Goal: Task Accomplishment & Management: Use online tool/utility

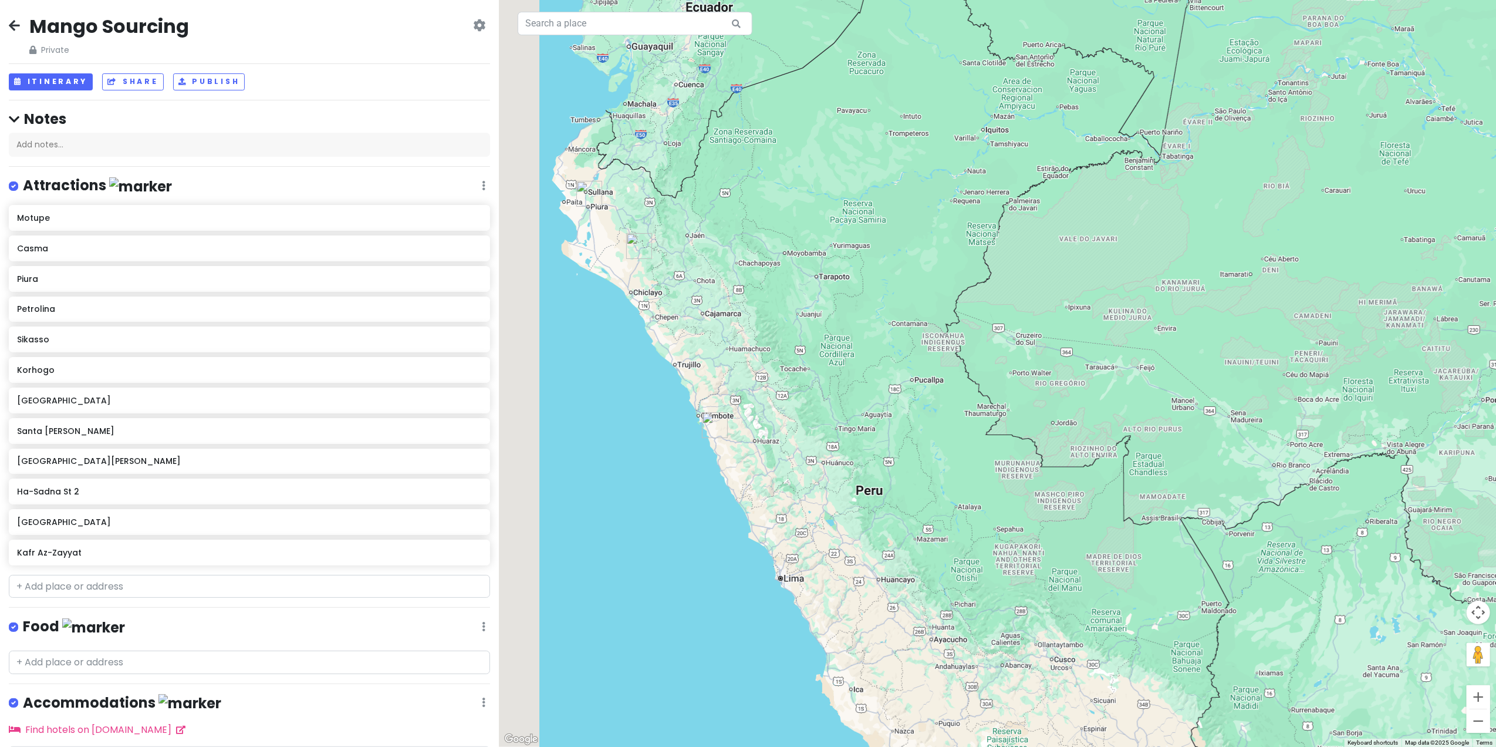
drag, startPoint x: 576, startPoint y: 451, endPoint x: 844, endPoint y: 512, distance: 274.0
click at [844, 512] on div at bounding box center [997, 373] width 997 height 747
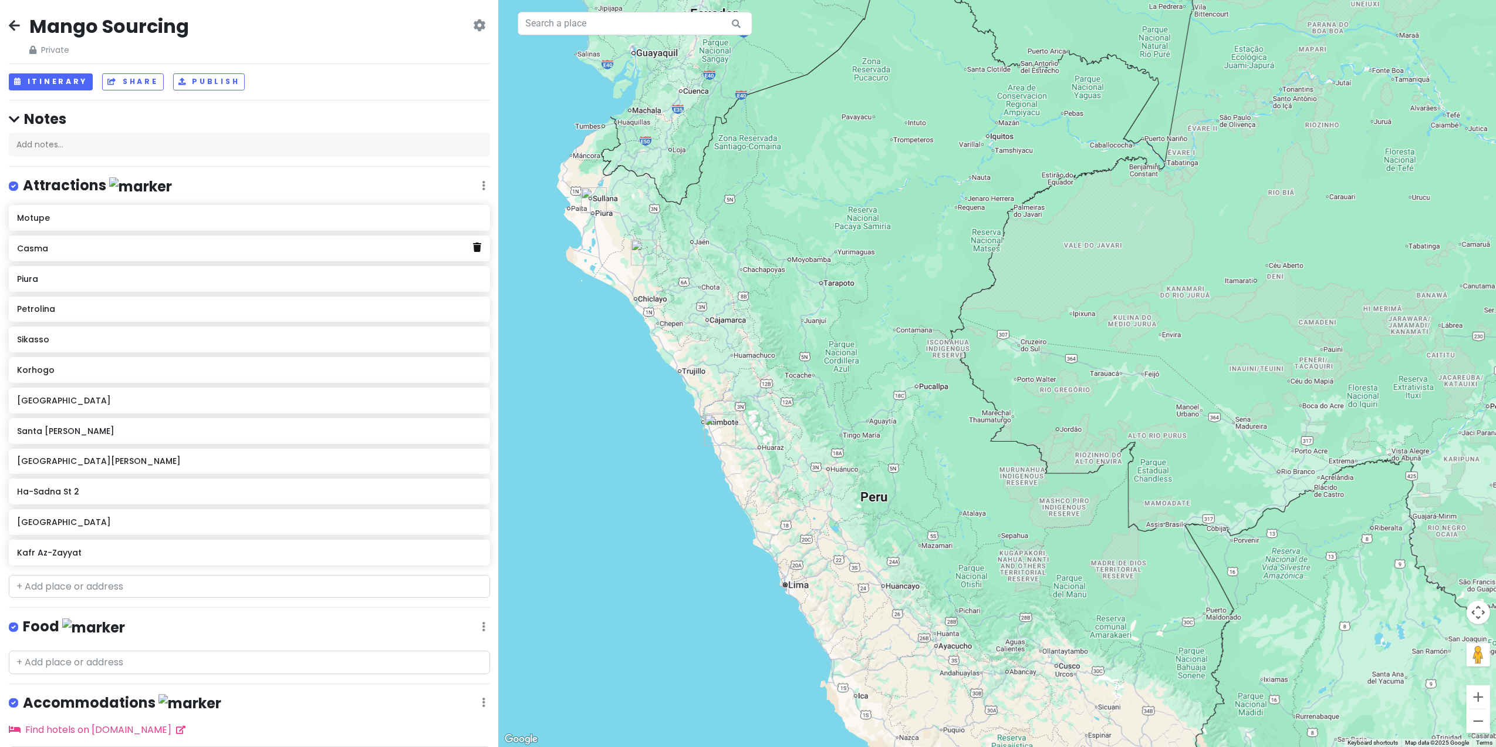
click at [473, 249] on icon at bounding box center [477, 246] width 8 height 9
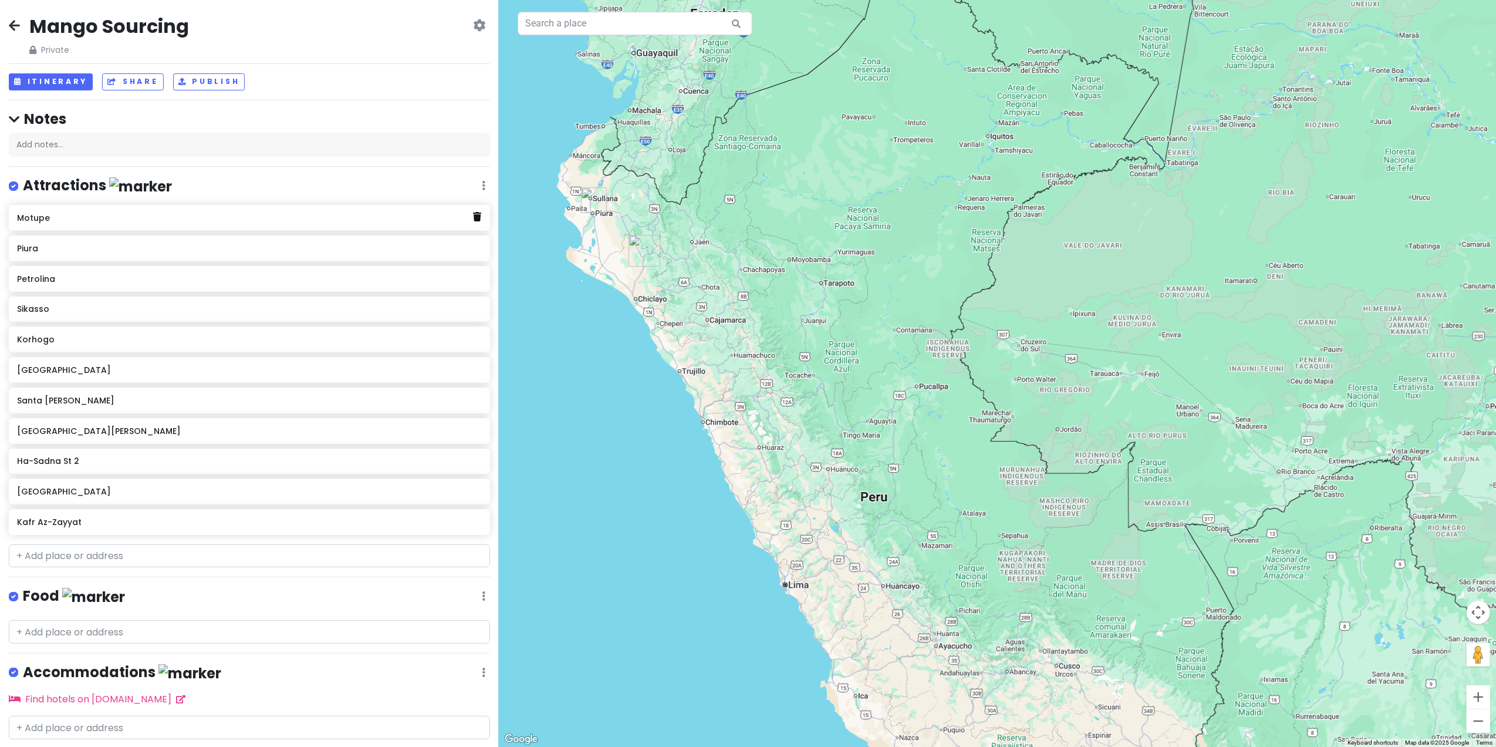
click at [473, 216] on icon at bounding box center [477, 216] width 8 height 9
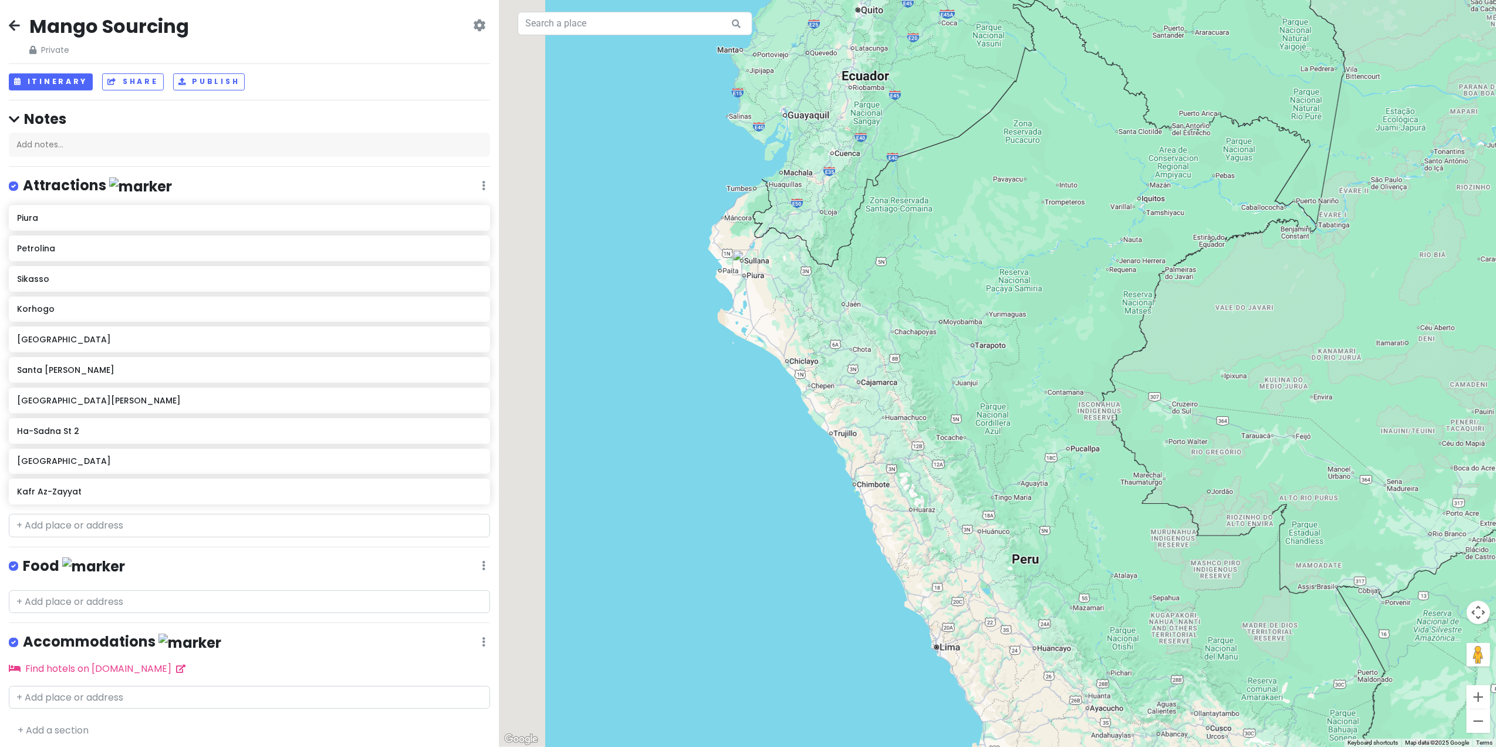
drag, startPoint x: 689, startPoint y: 216, endPoint x: 837, endPoint y: 277, distance: 160.0
click at [838, 277] on div at bounding box center [997, 373] width 997 height 747
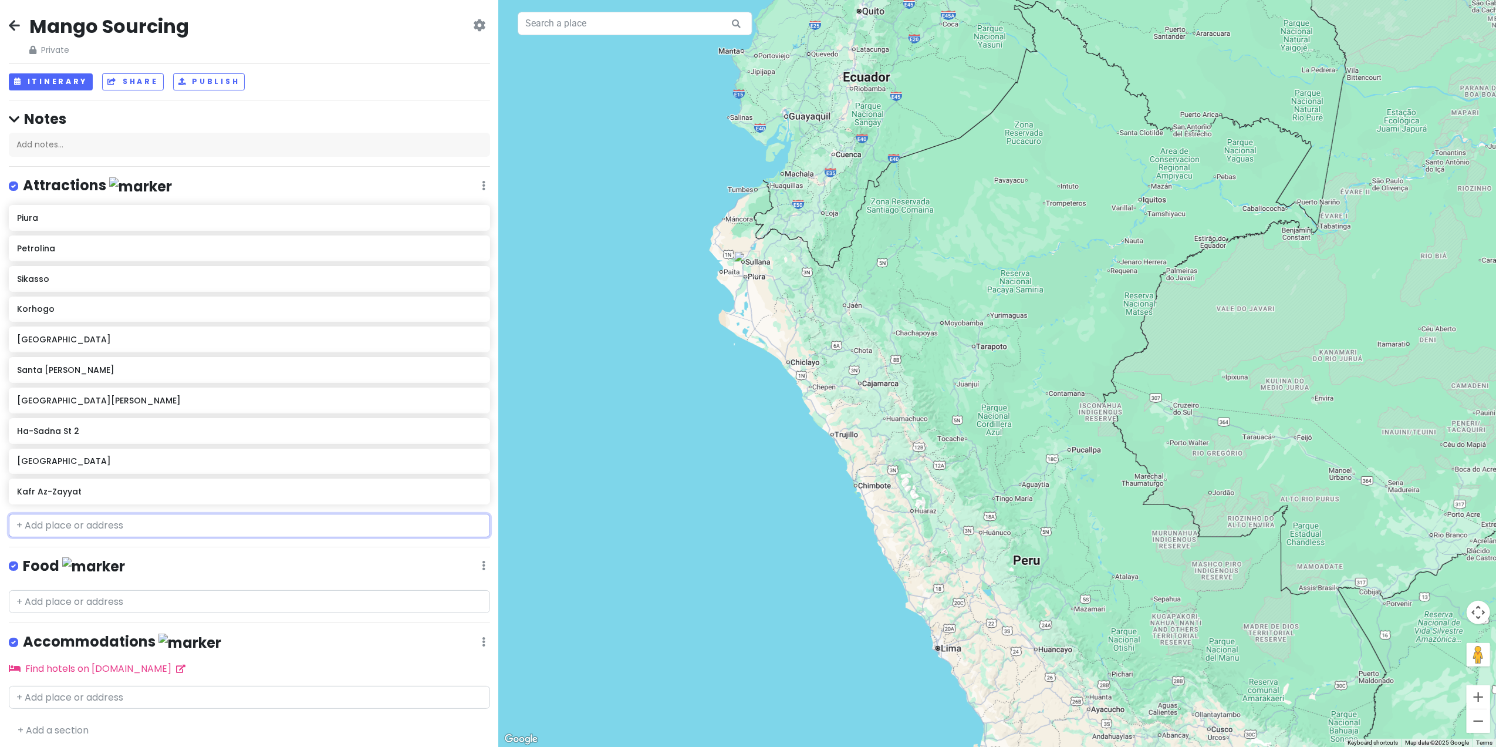
click at [135, 524] on input "text" at bounding box center [249, 525] width 481 height 23
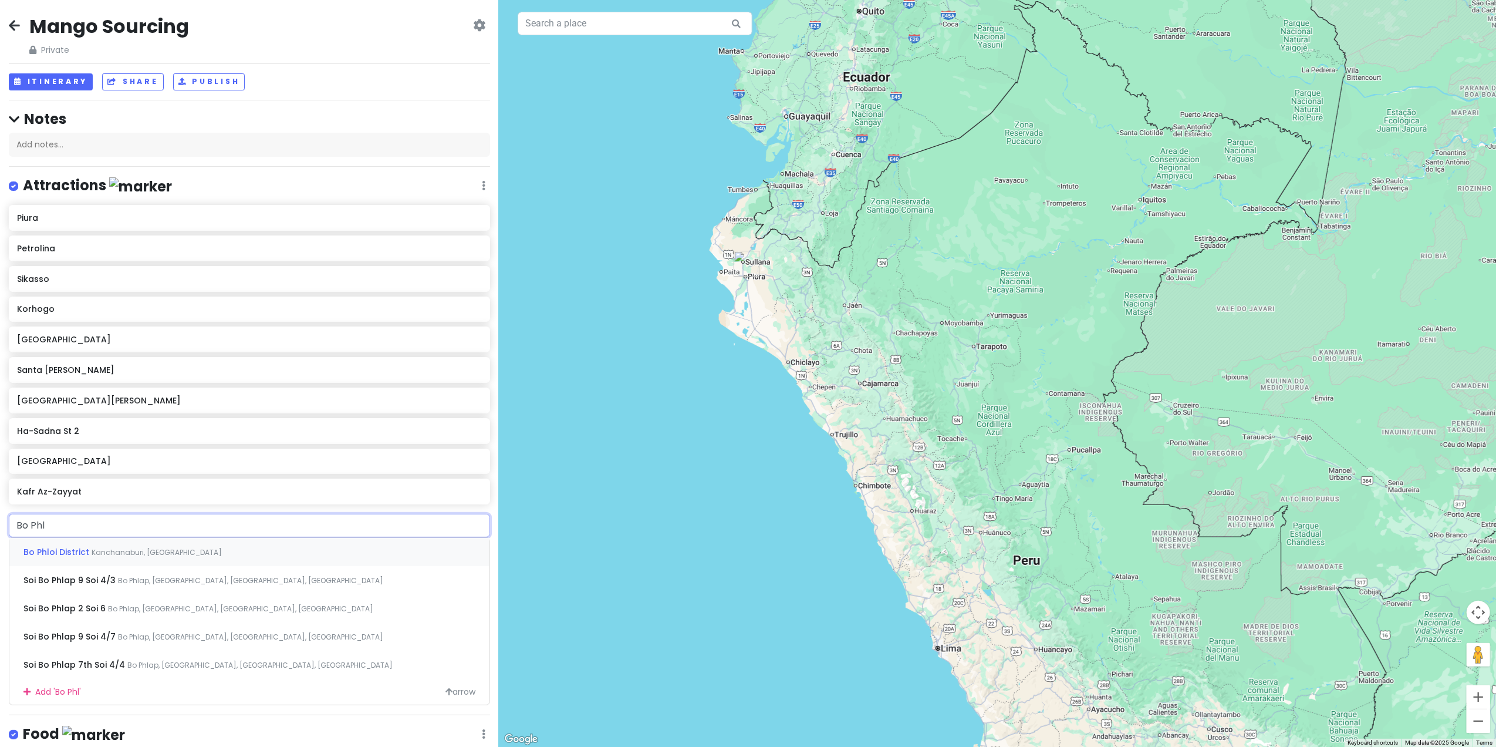
type input "Bo Phlo"
click at [62, 552] on span "Bo Phloi District" at bounding box center [57, 552] width 68 height 12
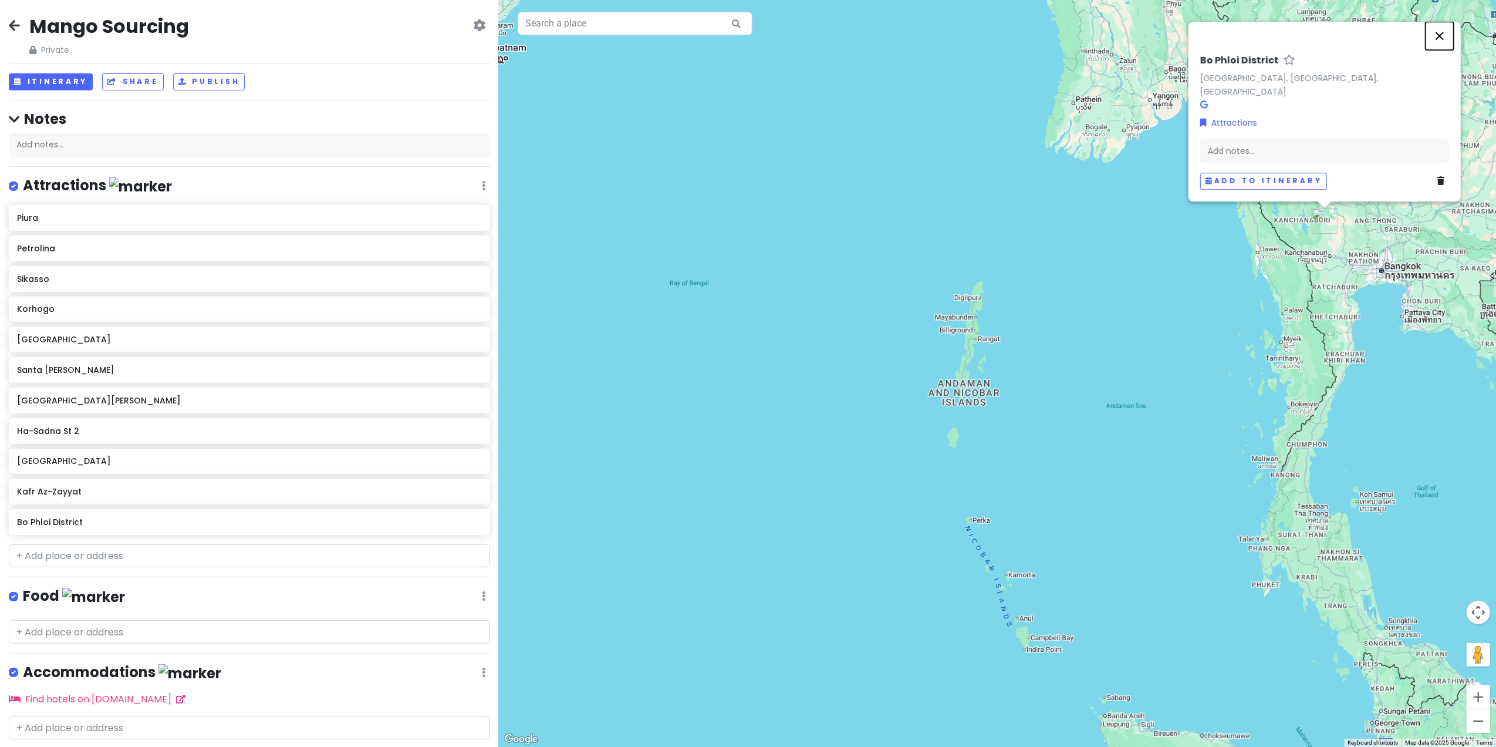
click at [1439, 50] on button "Close" at bounding box center [1440, 36] width 28 height 28
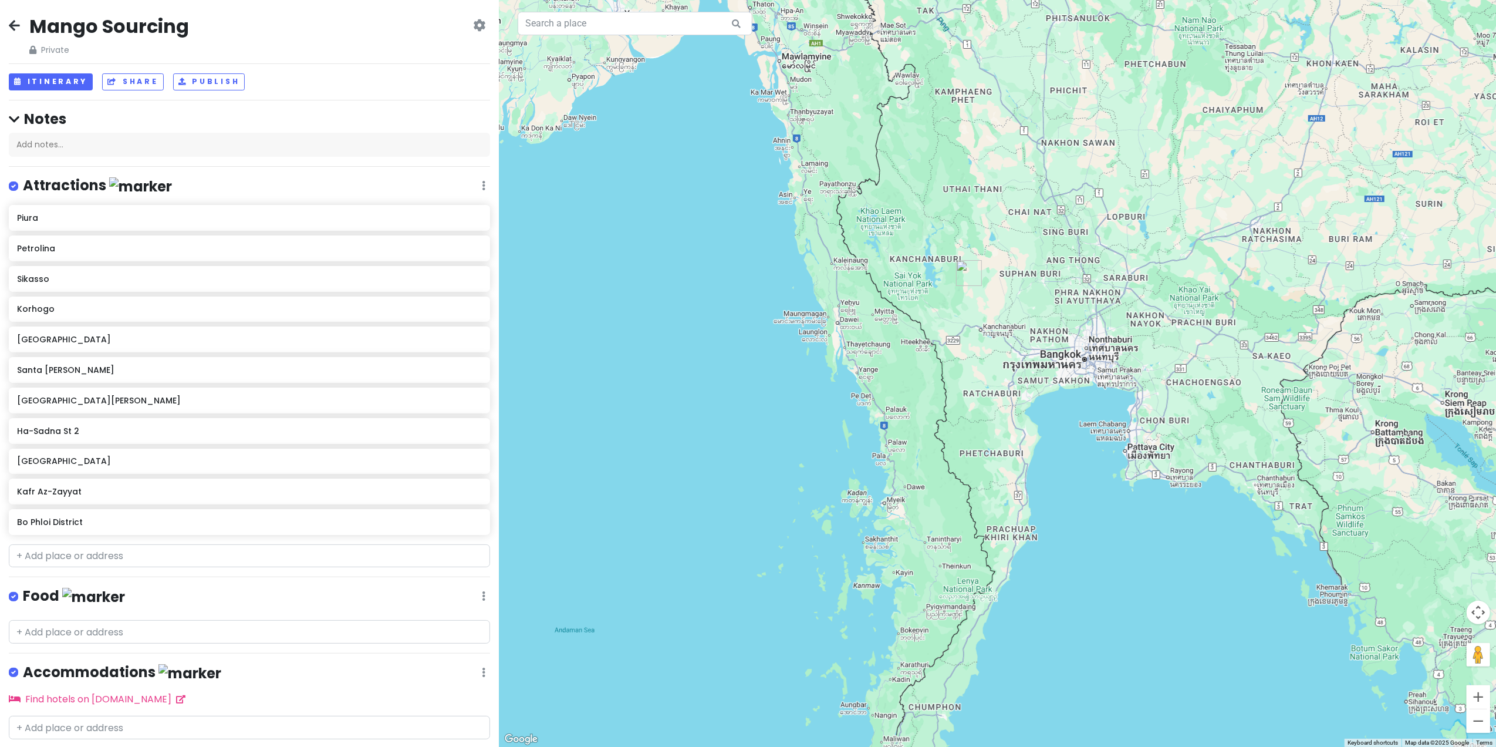
drag, startPoint x: 1479, startPoint y: 343, endPoint x: 1081, endPoint y: 526, distance: 437.9
click at [1081, 526] on div at bounding box center [997, 373] width 997 height 747
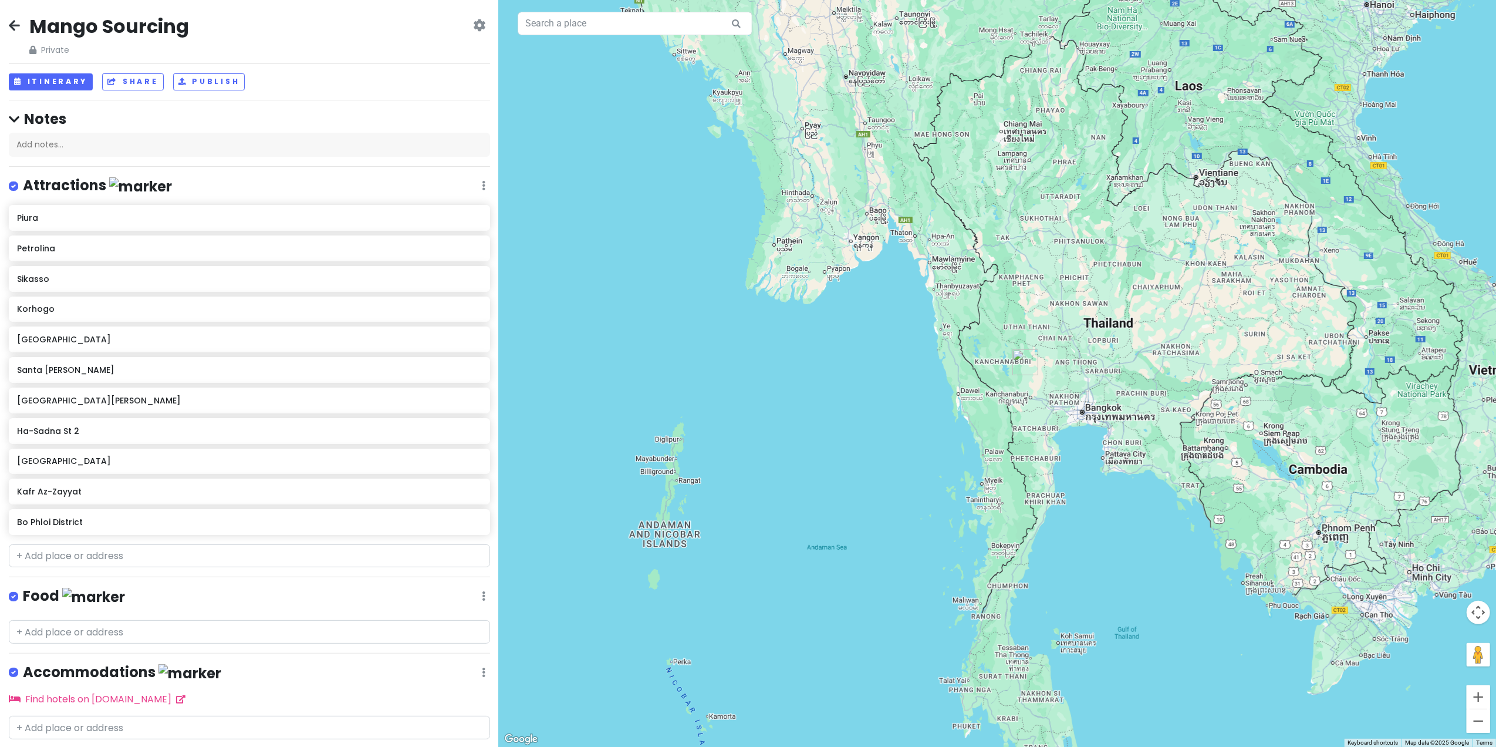
drag, startPoint x: 1246, startPoint y: 306, endPoint x: 1212, endPoint y: 356, distance: 60.4
click at [1212, 356] on div at bounding box center [997, 373] width 997 height 747
